Goal: Transaction & Acquisition: Purchase product/service

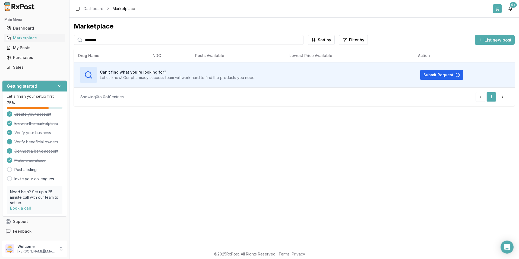
click at [497, 9] on button at bounding box center [497, 8] width 9 height 9
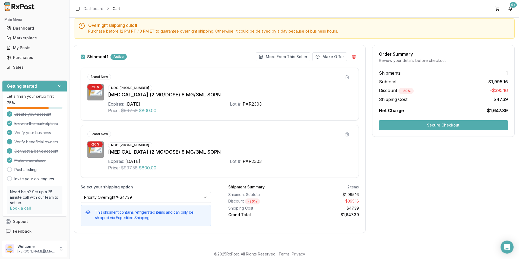
scroll to position [25, 0]
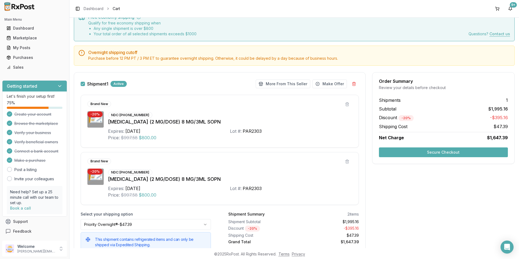
click at [430, 150] on button "Secure Checkout" at bounding box center [443, 152] width 129 height 10
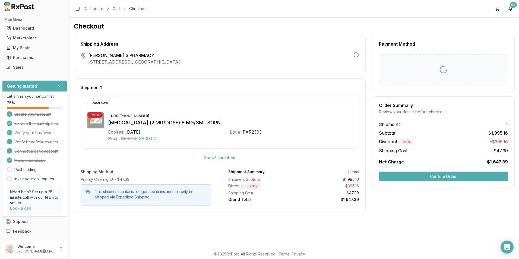
click at [432, 174] on button "Confirm Order" at bounding box center [443, 176] width 129 height 10
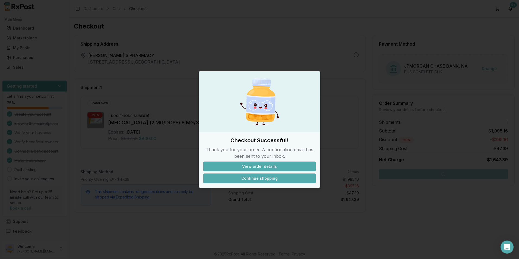
click at [276, 178] on button "Continue shopping" at bounding box center [259, 178] width 112 height 10
